Goal: Transaction & Acquisition: Purchase product/service

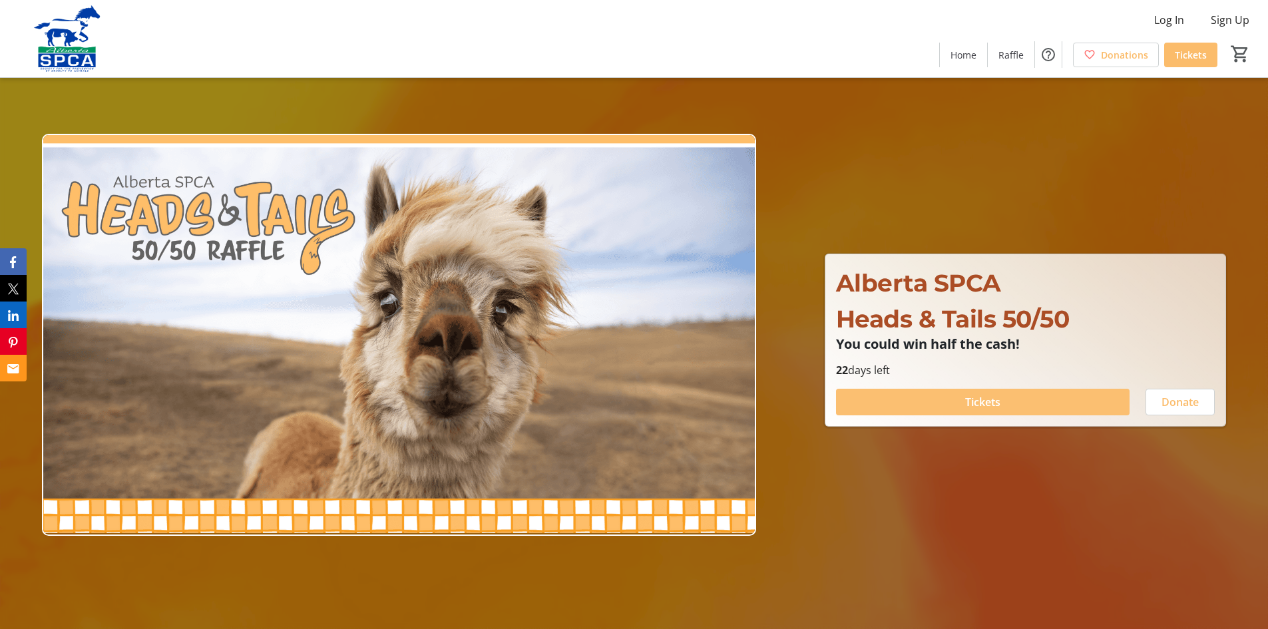
click at [997, 402] on span "Tickets" at bounding box center [982, 402] width 35 height 16
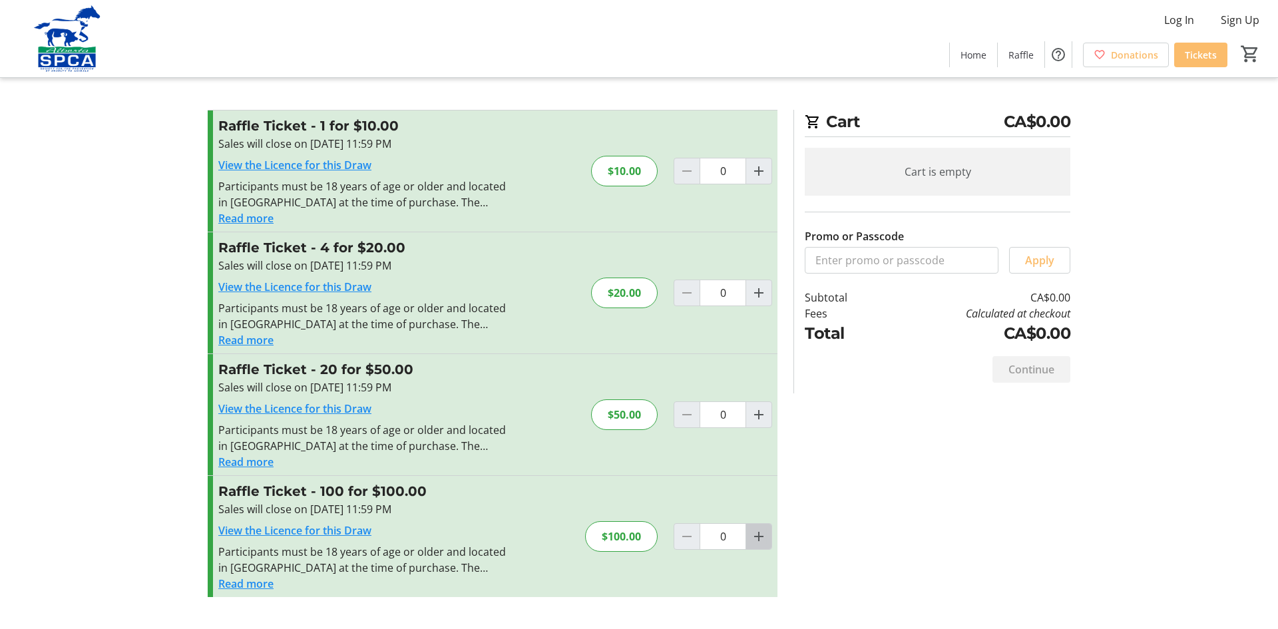
click at [759, 538] on mat-icon "Increment by one" at bounding box center [759, 536] width 16 height 16
type input "1"
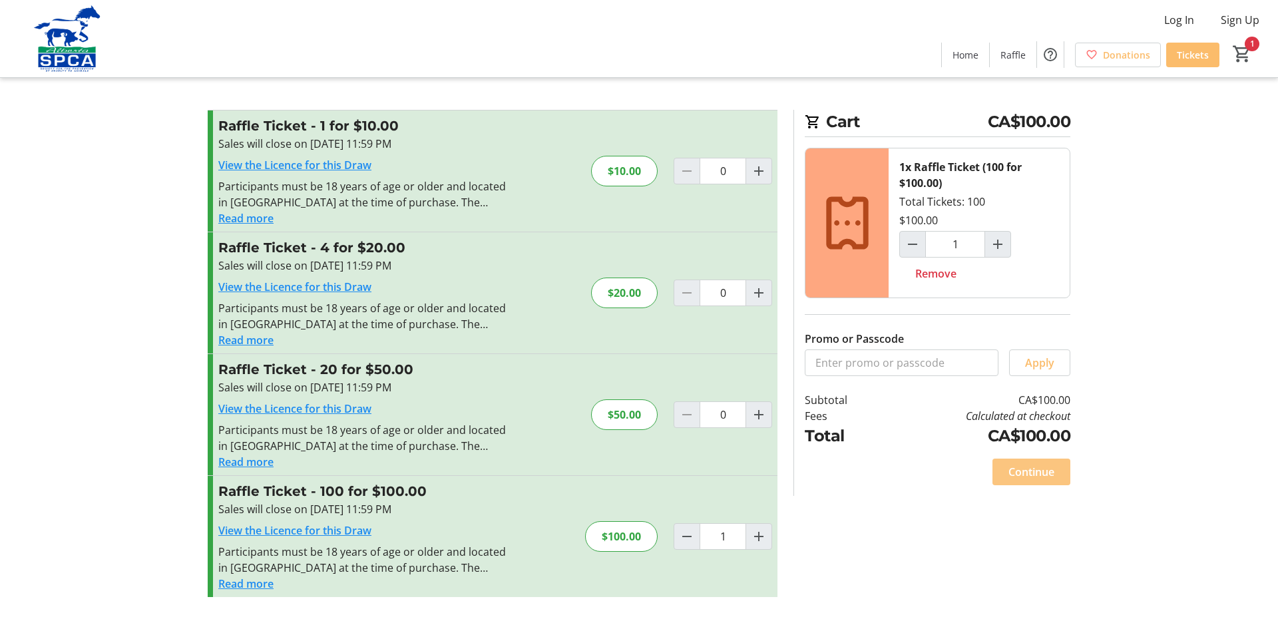
click at [1031, 471] on span "Continue" at bounding box center [1031, 472] width 46 height 16
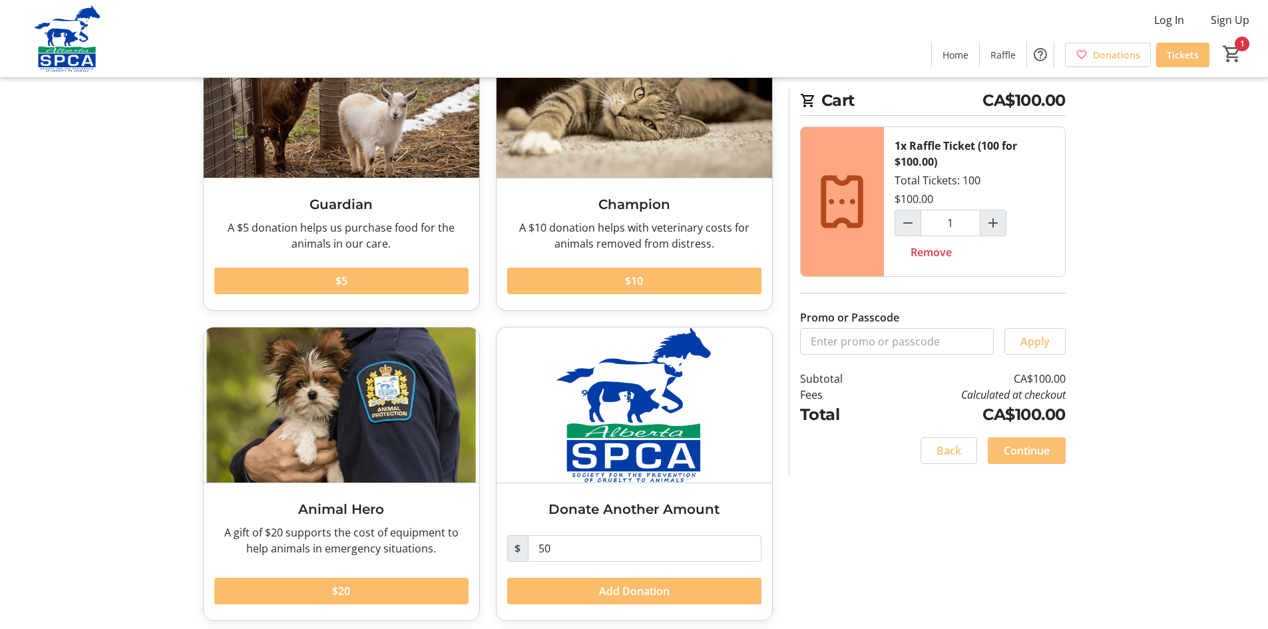
scroll to position [133, 0]
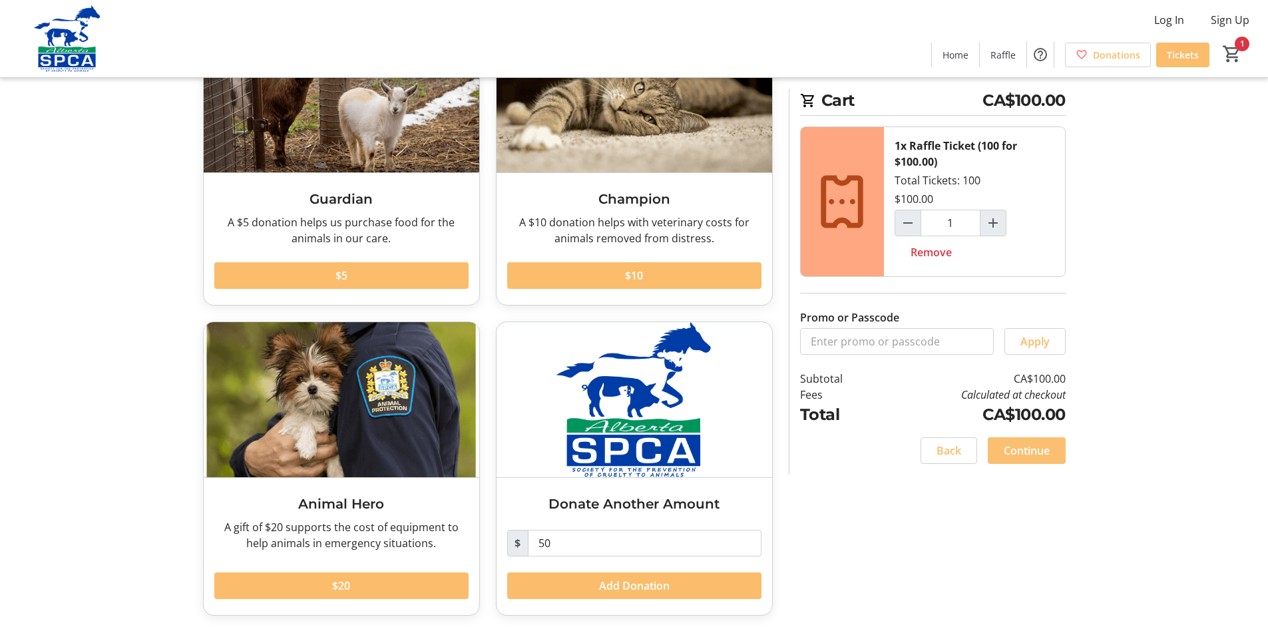
click at [1029, 449] on span "Continue" at bounding box center [1027, 451] width 46 height 16
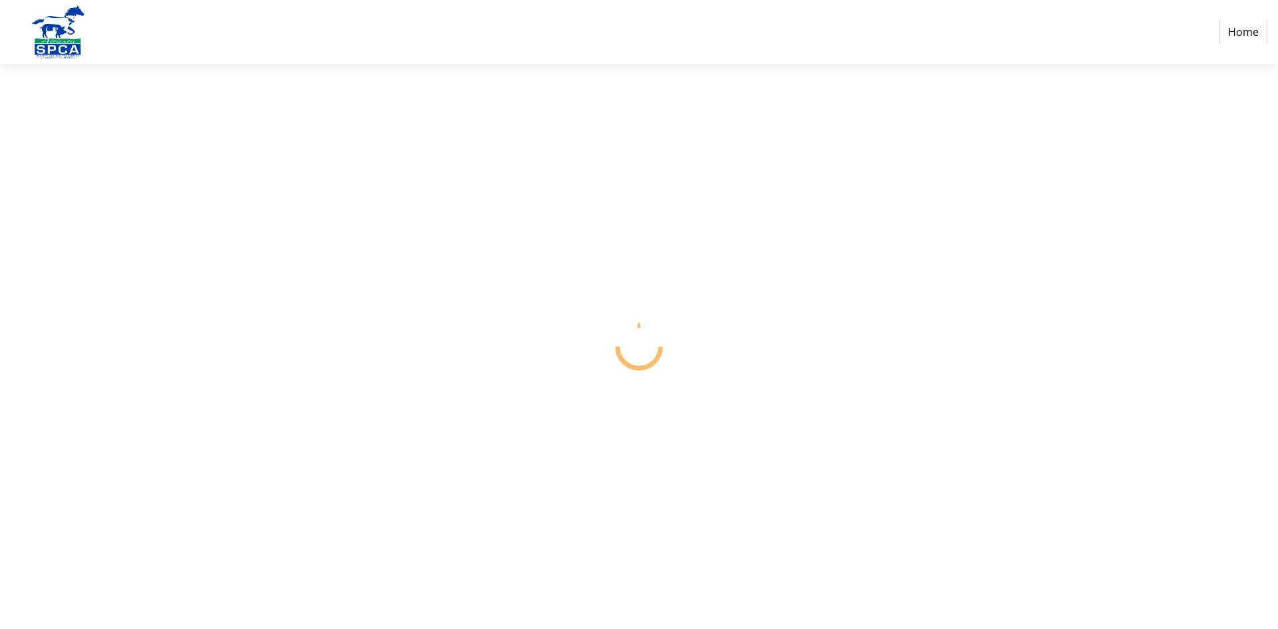
select select "CA"
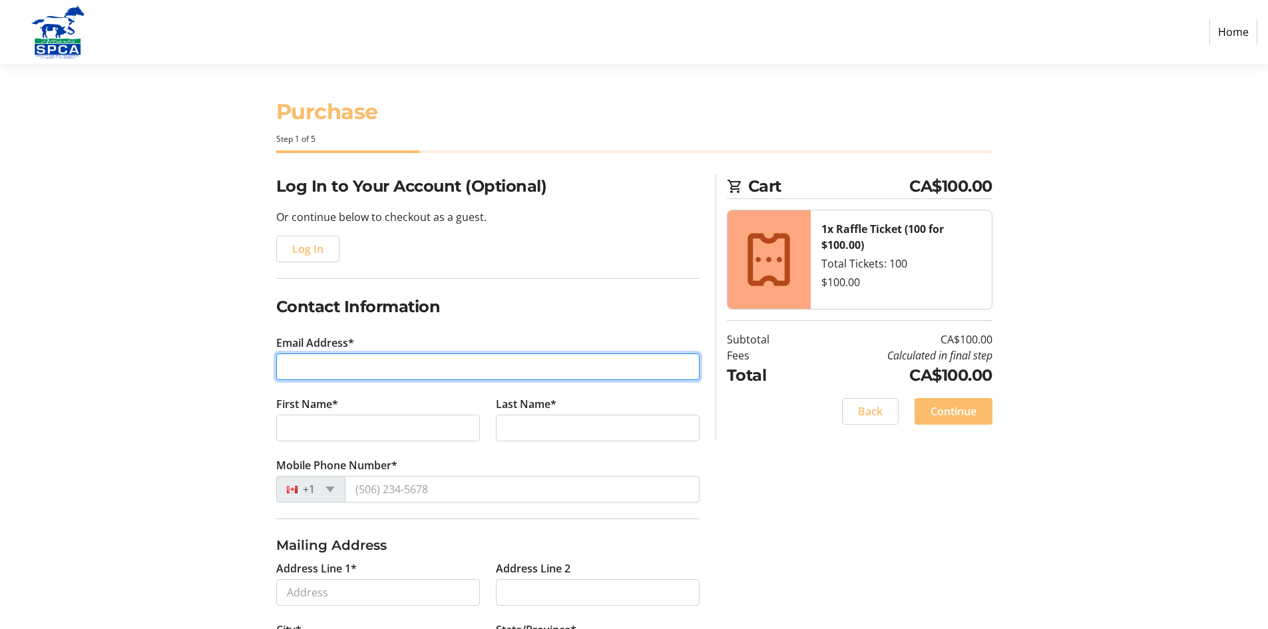
click at [291, 368] on input "Email Address*" at bounding box center [487, 366] width 423 height 27
type input "[PERSON_NAME][EMAIL_ADDRESS][DOMAIN_NAME]"
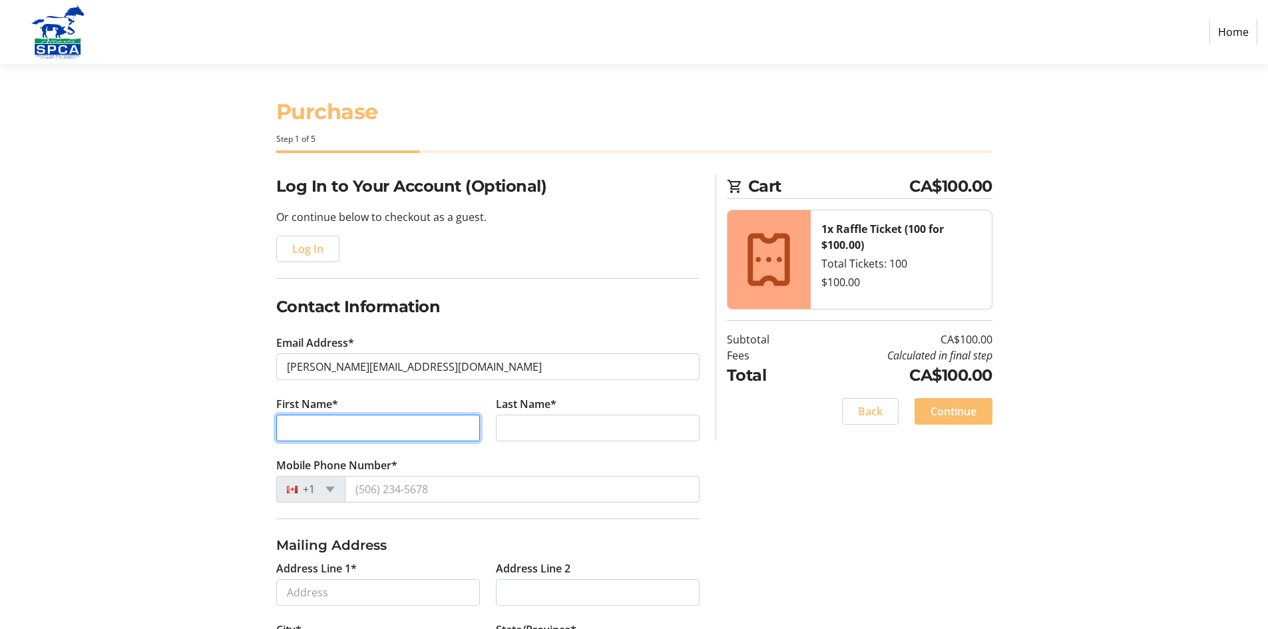
click at [298, 430] on input "First Name*" at bounding box center [378, 428] width 204 height 27
type input "[PERSON_NAME]"
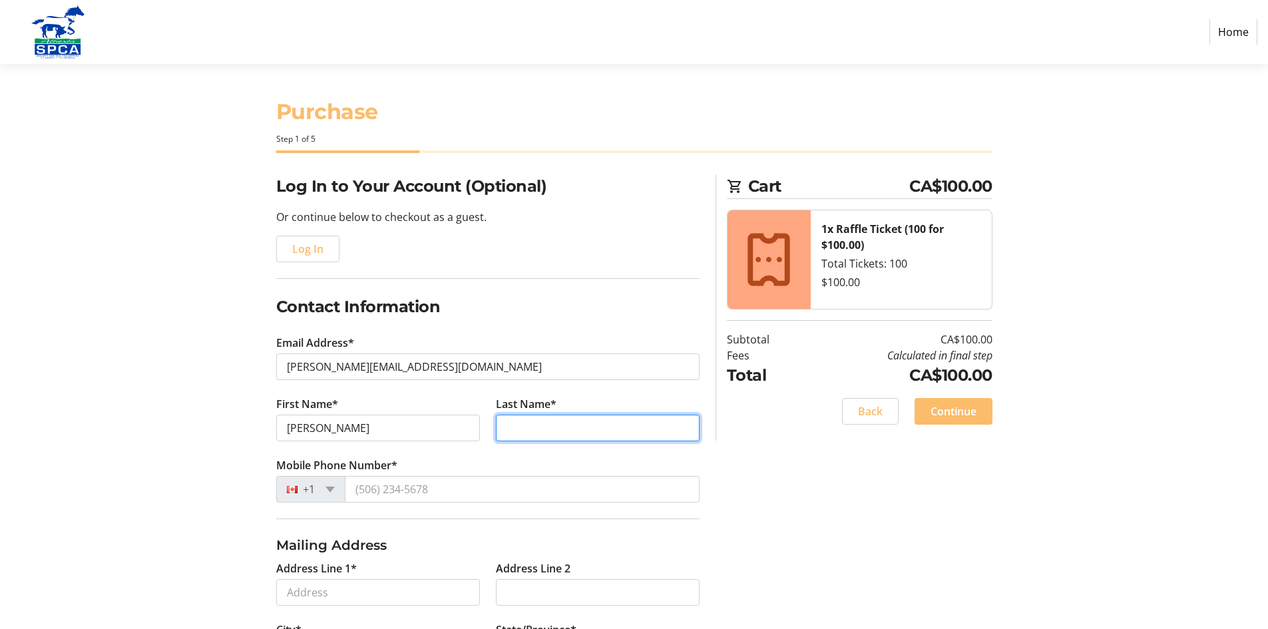
click at [516, 431] on input "Last Name*" at bounding box center [598, 428] width 204 height 27
type input "[PERSON_NAME]"
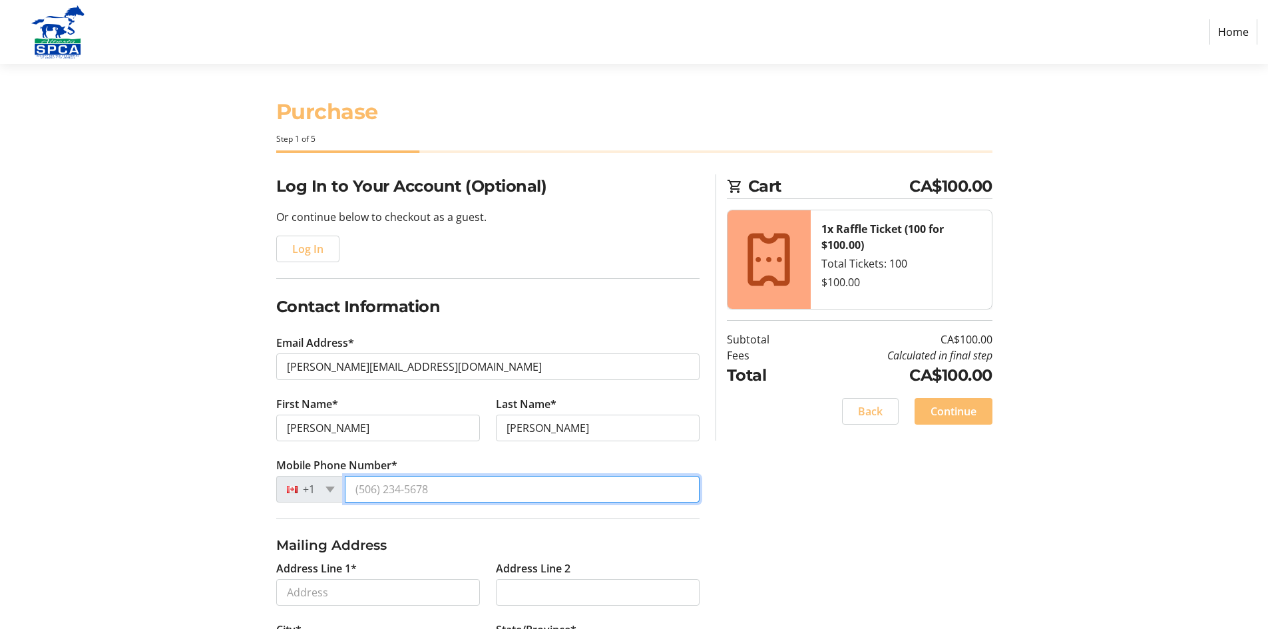
click at [364, 482] on input "Mobile Phone Number*" at bounding box center [522, 489] width 355 height 27
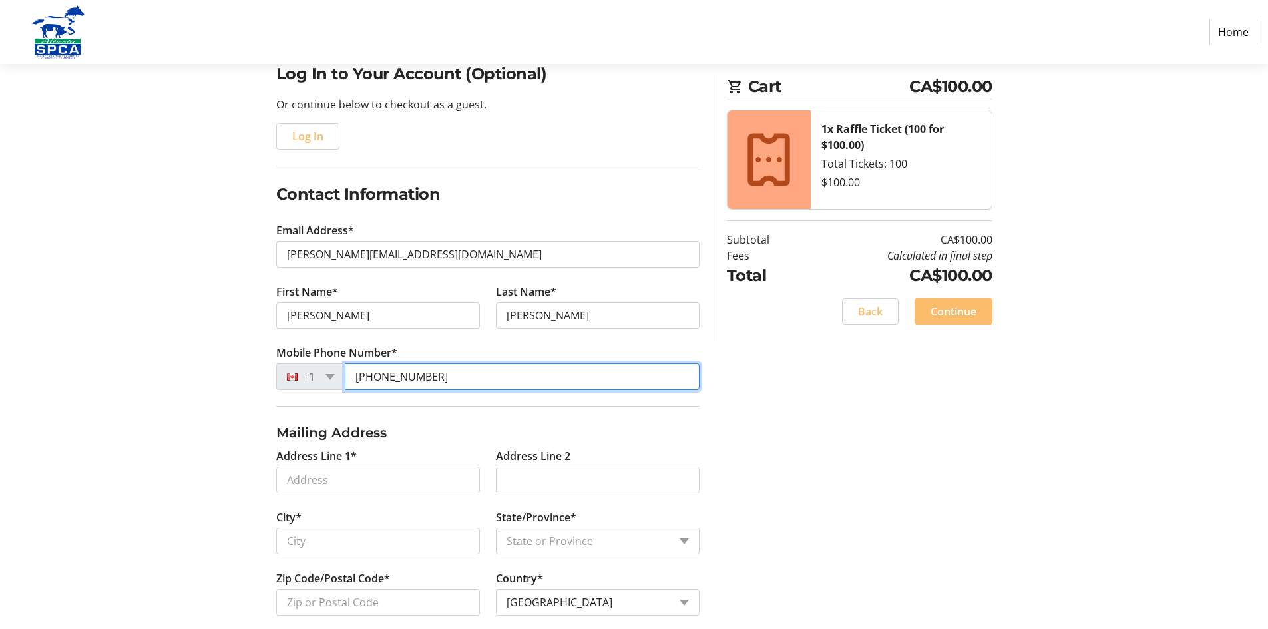
scroll to position [133, 0]
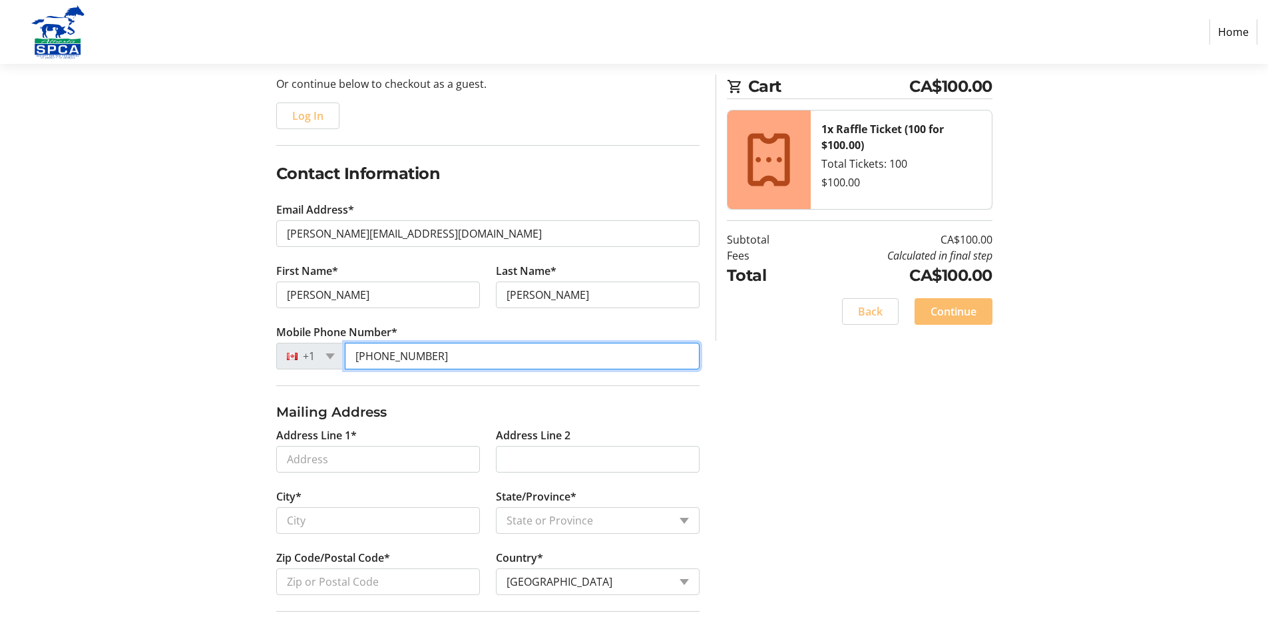
type input "[PHONE_NUMBER]"
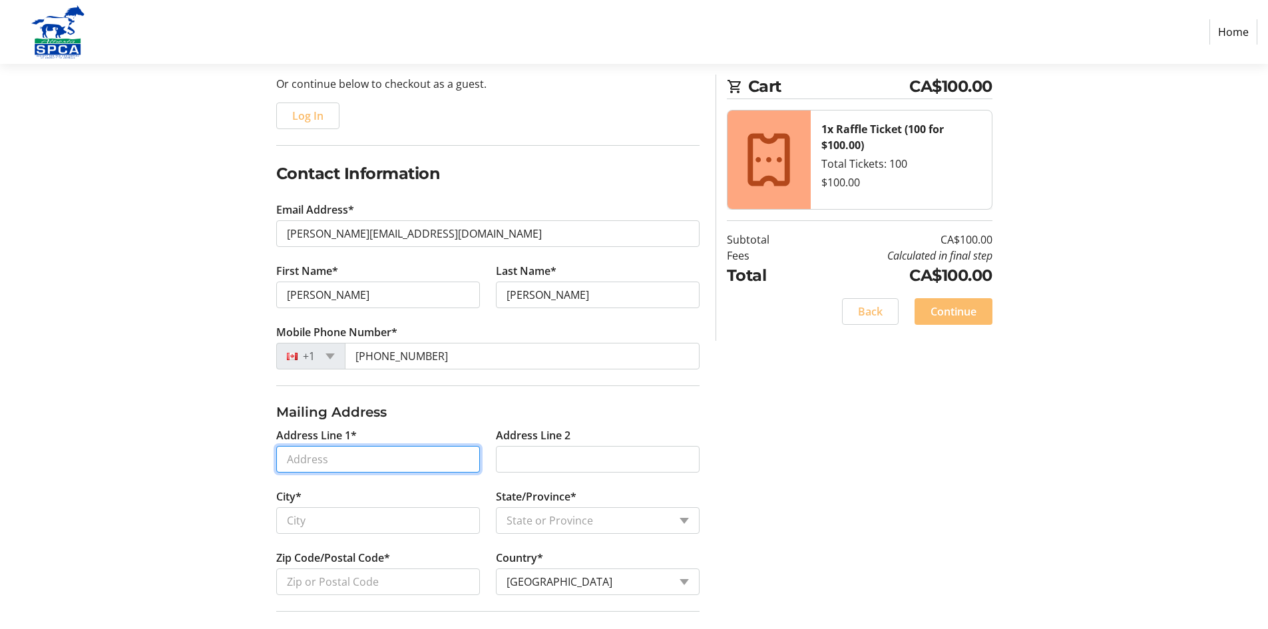
click at [293, 461] on input "Address Line 1*" at bounding box center [378, 459] width 204 height 27
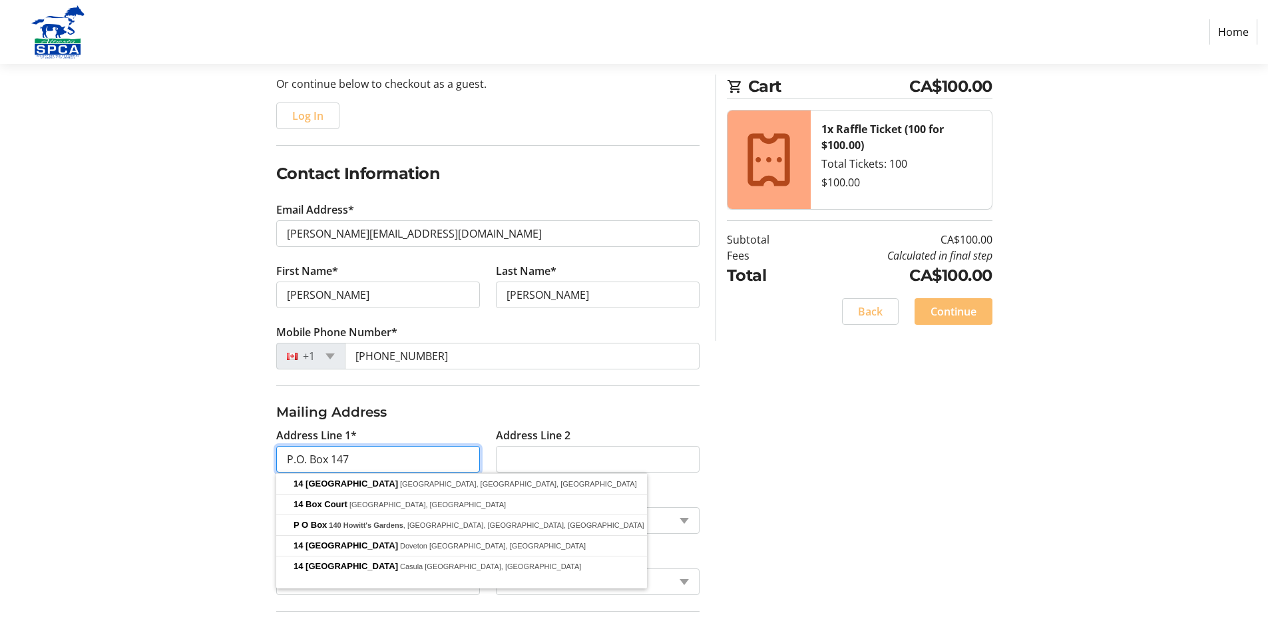
type input "P.O. Box 1478"
select select
type input "P.O. Box 1478"
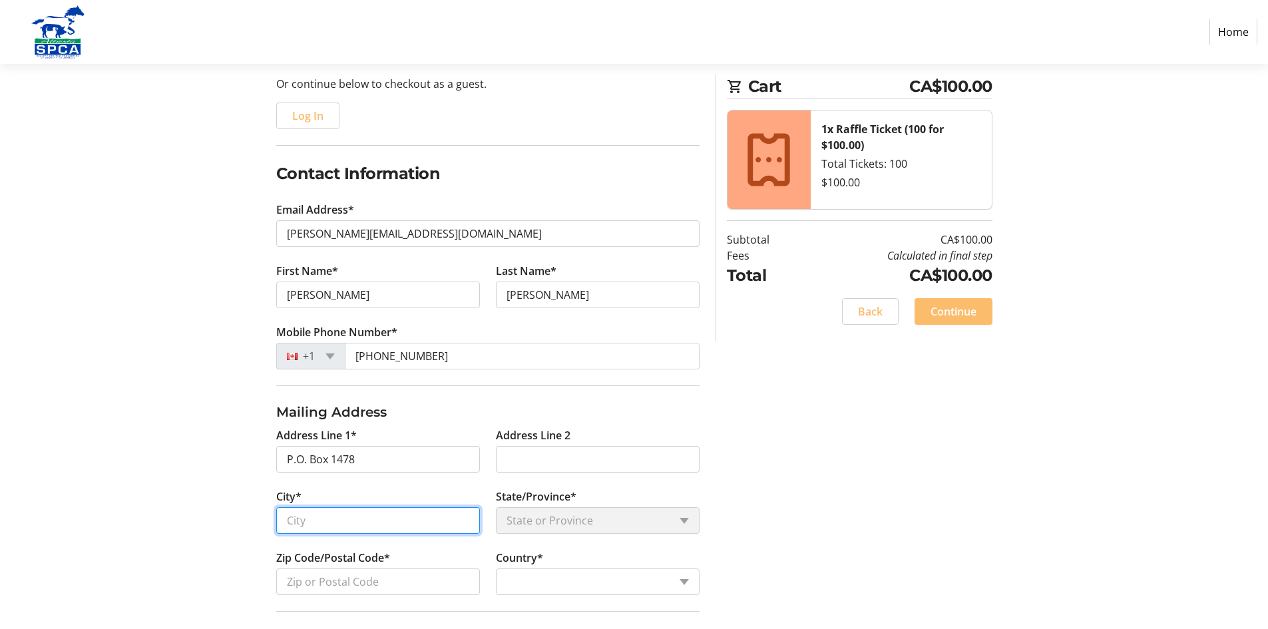
drag, startPoint x: 291, startPoint y: 529, endPoint x: 299, endPoint y: 526, distance: 8.4
click at [295, 528] on input "City*" at bounding box center [378, 520] width 204 height 27
type input "Banff"
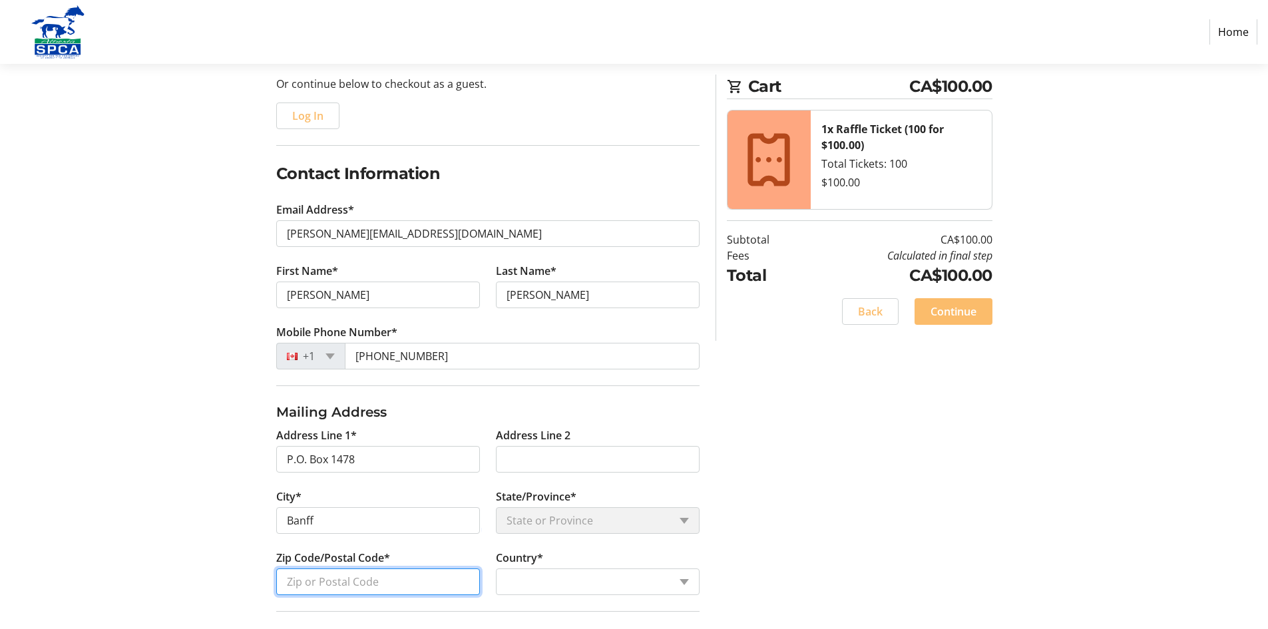
click at [309, 588] on input "Zip Code/Postal Code*" at bounding box center [378, 581] width 204 height 27
type input "T1L1B4"
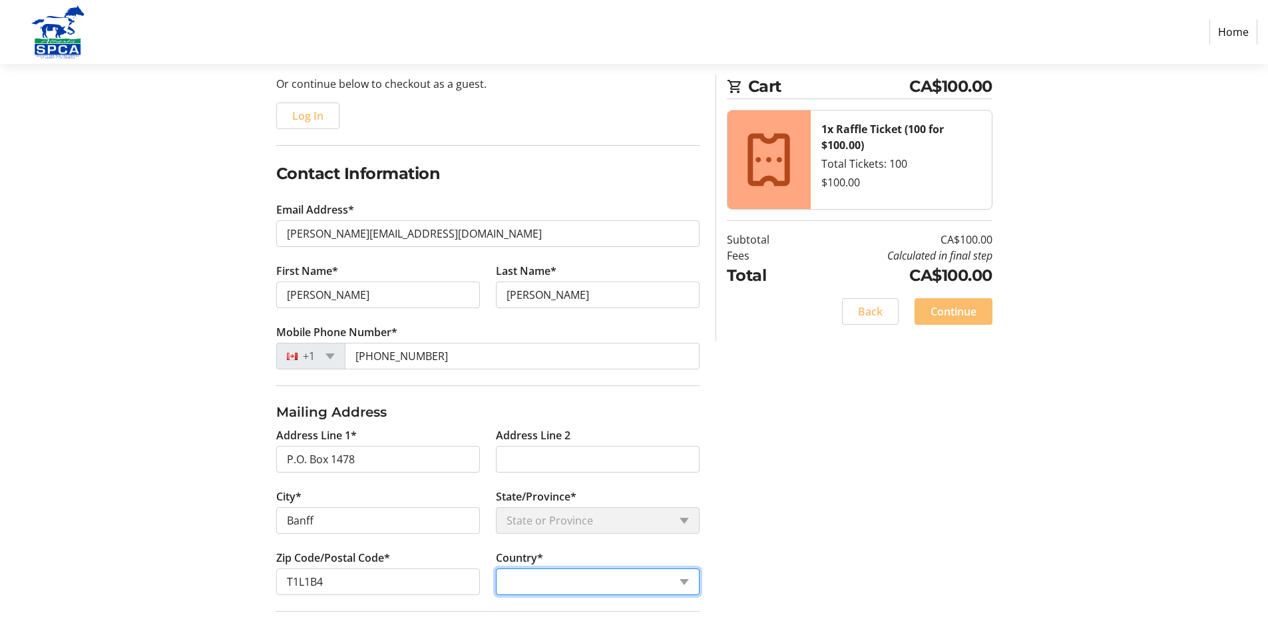
click at [683, 582] on select "Country Country [GEOGRAPHIC_DATA] [GEOGRAPHIC_DATA] [GEOGRAPHIC_DATA] [GEOGRAPH…" at bounding box center [598, 581] width 204 height 27
select select "CA"
click at [496, 568] on select "Country Country [GEOGRAPHIC_DATA] [GEOGRAPHIC_DATA] [GEOGRAPHIC_DATA] [GEOGRAPH…" at bounding box center [598, 581] width 204 height 27
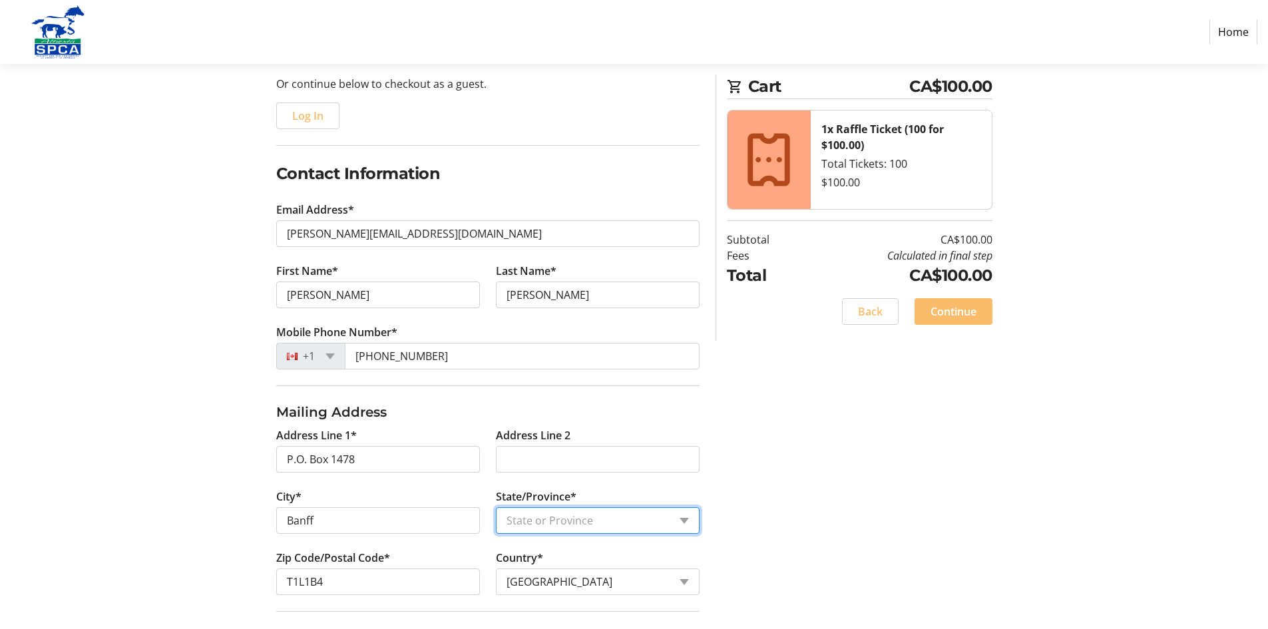
click at [689, 520] on select "State or Province State or Province [GEOGRAPHIC_DATA] [GEOGRAPHIC_DATA] [GEOGRA…" at bounding box center [598, 520] width 204 height 27
select select "AB"
click at [496, 507] on select "State or Province State or Province [GEOGRAPHIC_DATA] [GEOGRAPHIC_DATA] [GEOGRA…" at bounding box center [598, 520] width 204 height 27
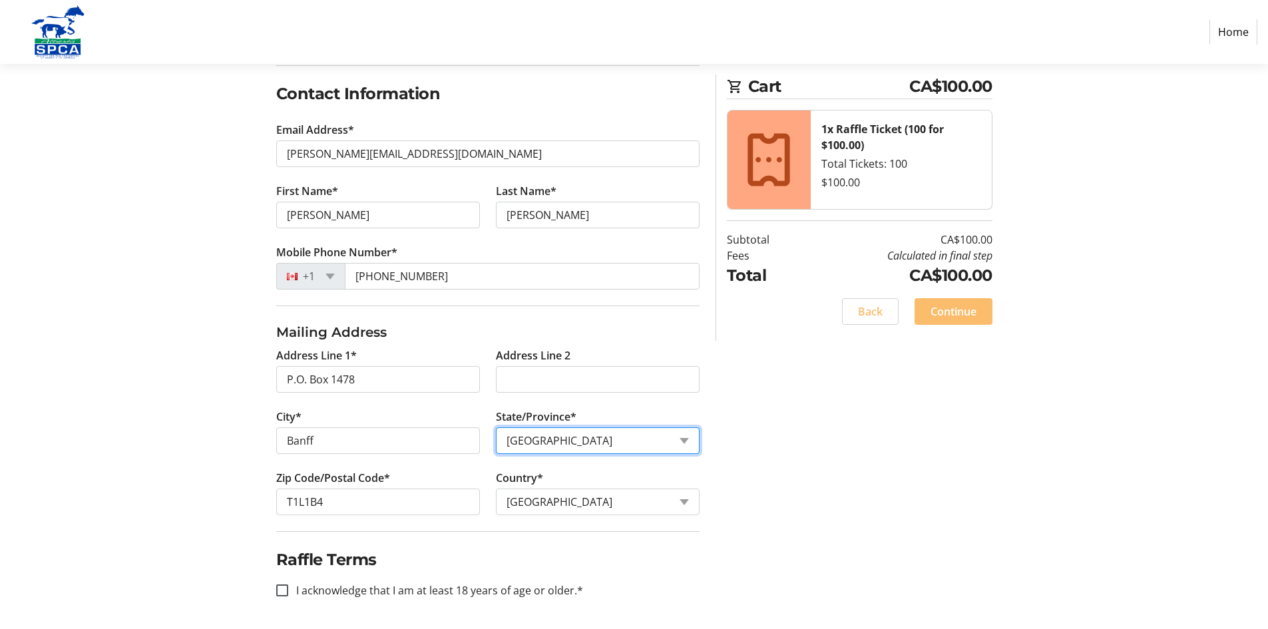
scroll to position [214, 0]
click at [281, 590] on input "I acknowledge that I am at least 18 years of age or older.*" at bounding box center [282, 589] width 12 height 12
checkbox input "true"
click at [950, 309] on span "Continue" at bounding box center [953, 311] width 46 height 16
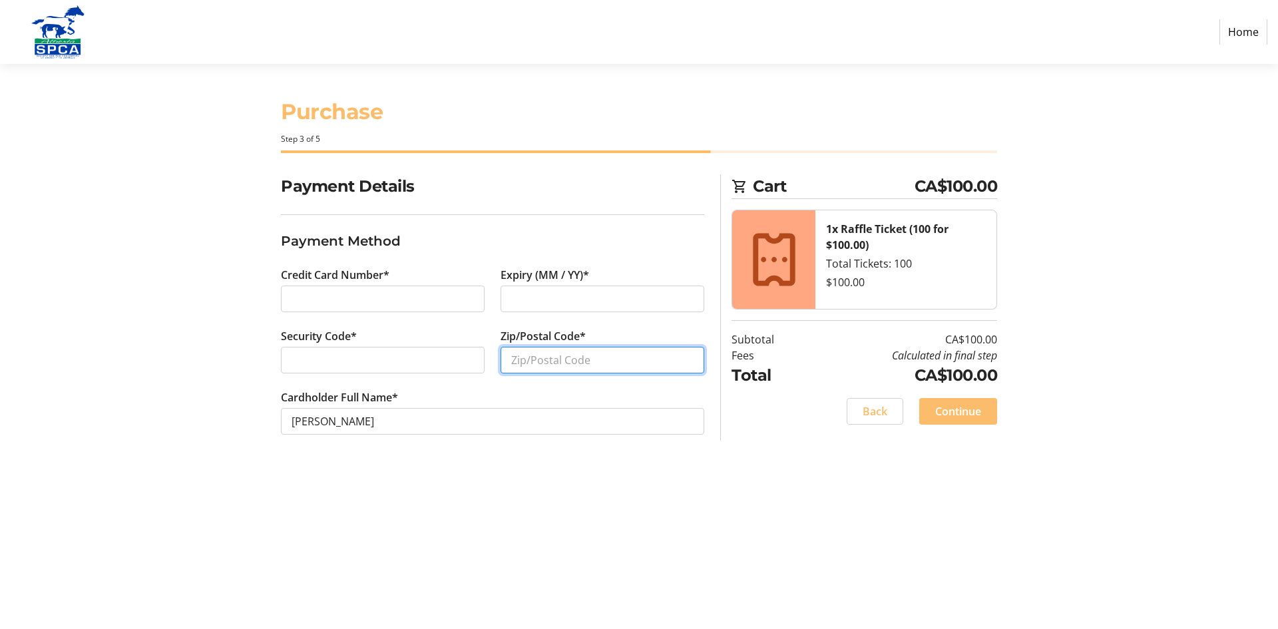
click at [514, 366] on input "Zip/Postal Code*" at bounding box center [602, 360] width 204 height 27
type input "T1L1B4"
click at [957, 408] on span "Continue" at bounding box center [958, 411] width 46 height 16
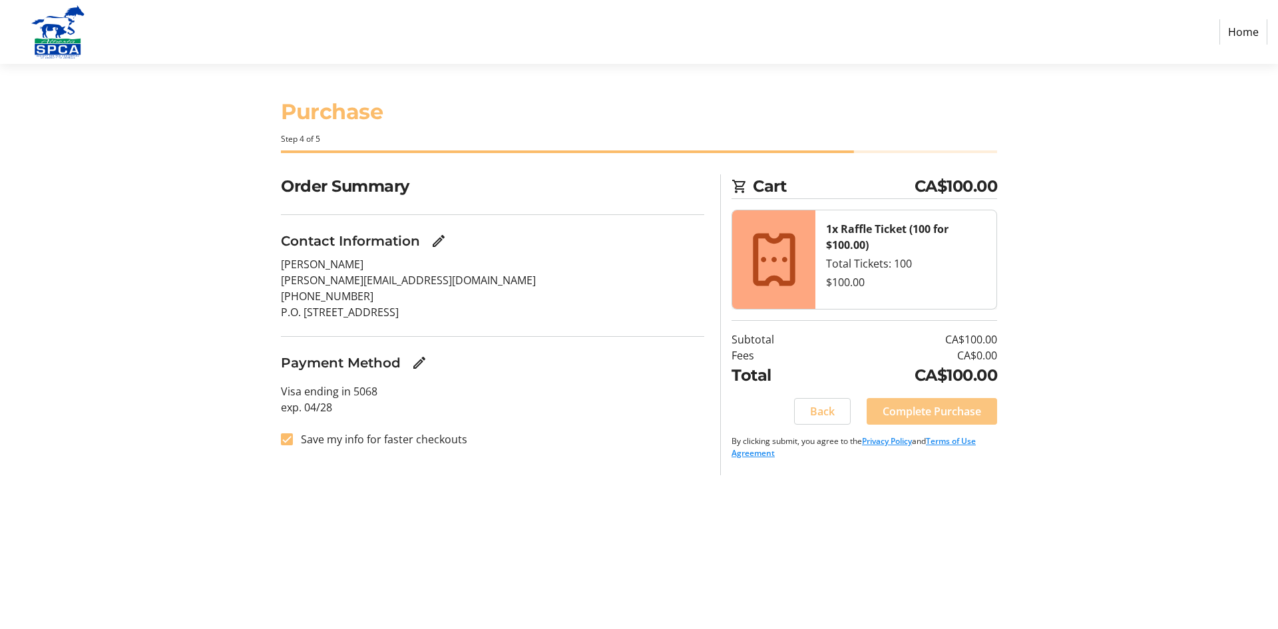
click at [947, 409] on span "Complete Purchase" at bounding box center [931, 411] width 98 height 16
